Goal: Transaction & Acquisition: Purchase product/service

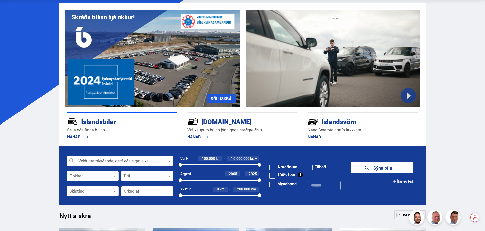
click at [95, 161] on div at bounding box center [120, 161] width 107 height 10
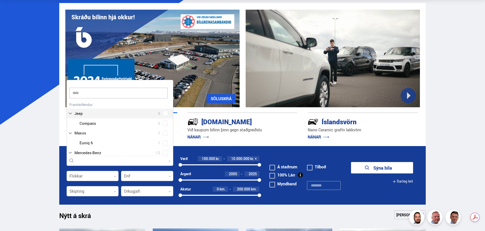
scroll to position [37, 107]
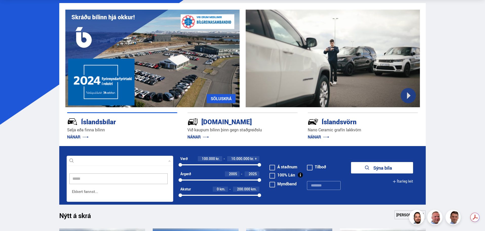
drag, startPoint x: 90, startPoint y: 178, endPoint x: 72, endPoint y: 177, distance: 17.7
click at [72, 177] on input "*****" at bounding box center [118, 178] width 98 height 11
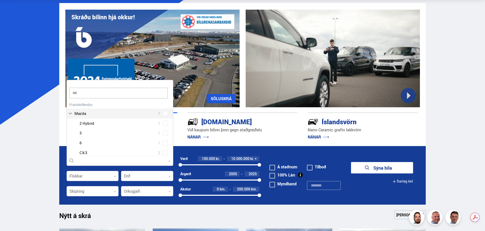
scroll to position [0, 0]
type input "****"
click at [93, 133] on div at bounding box center [124, 132] width 93 height 7
click at [165, 134] on div "Mazda 2 Hybrid 1 Mazda 3 1 Mazda 6 1 Mazda CX-3 2 Mazda CX-5 2" at bounding box center [120, 142] width 106 height 49
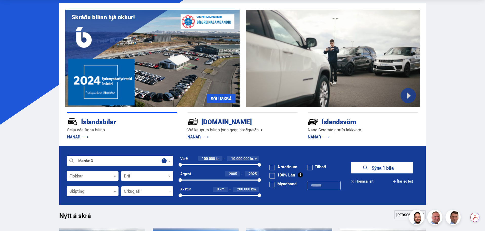
click at [271, 141] on p "NÁNAR" at bounding box center [242, 137] width 110 height 8
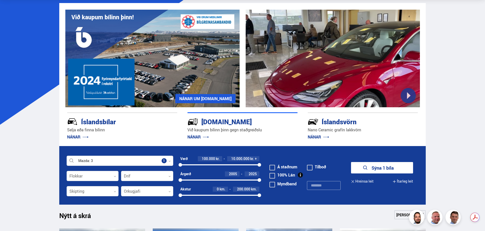
scroll to position [177, 0]
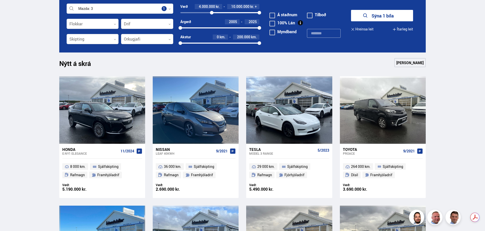
drag, startPoint x: 181, startPoint y: 11, endPoint x: 212, endPoint y: 14, distance: 30.8
click at [212, 14] on div at bounding box center [212, 13] width 4 height 4
click at [259, 12] on div at bounding box center [260, 13] width 4 height 4
drag, startPoint x: 259, startPoint y: 12, endPoint x: 237, endPoint y: 13, distance: 21.8
click at [239, 13] on div at bounding box center [241, 13] width 4 height 4
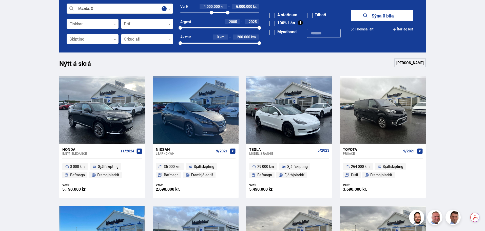
drag, startPoint x: 237, startPoint y: 13, endPoint x: 228, endPoint y: 16, distance: 10.1
click at [228, 16] on div "Verð 4.000.000 kr. 6.000.000 kr. 4000000 6022110" at bounding box center [219, 11] width 79 height 15
drag, startPoint x: 182, startPoint y: 27, endPoint x: 255, endPoint y: 29, distance: 73.2
click at [255, 29] on div at bounding box center [255, 28] width 4 height 4
click at [393, 15] on button "Sýna 0 bíla" at bounding box center [382, 15] width 62 height 11
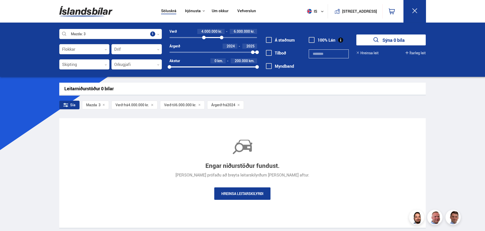
click at [104, 104] on icon at bounding box center [104, 105] width 3 height 3
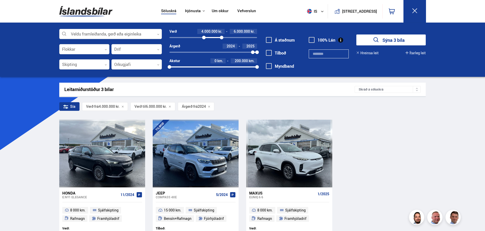
click at [244, 52] on div "2024 2025" at bounding box center [213, 52] width 88 height 1
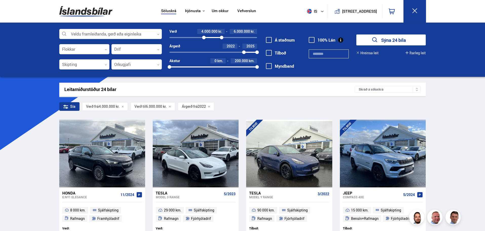
click at [257, 52] on div at bounding box center [257, 52] width 4 height 4
click at [245, 52] on div at bounding box center [244, 52] width 4 height 4
drag, startPoint x: 245, startPoint y: 52, endPoint x: 248, endPoint y: 52, distance: 3.1
click at [248, 52] on div at bounding box center [248, 52] width 4 height 4
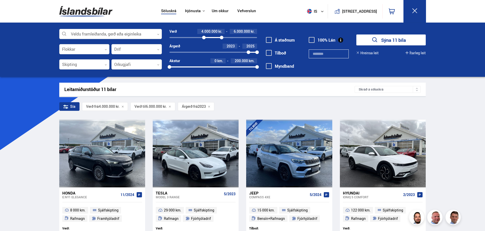
click at [394, 40] on button "Sýna 11 bíla" at bounding box center [390, 39] width 69 height 11
click at [32, 47] on div "Veldu framleiðanda, gerð eða eiginleika 0 Flokkar 0 Drif 0 Skipting 0 Orkugjafi…" at bounding box center [242, 50] width 485 height 54
click at [270, 53] on span at bounding box center [269, 53] width 6 height 6
